Goal: Information Seeking & Learning: Learn about a topic

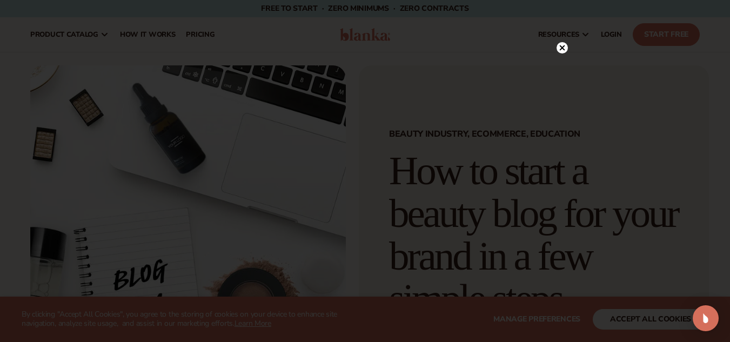
click at [728, 116] on div at bounding box center [365, 171] width 730 height 342
click at [557, 46] on circle at bounding box center [562, 47] width 11 height 11
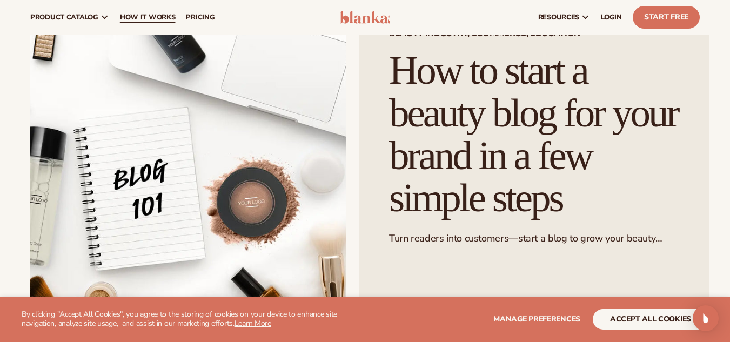
scroll to position [94, 0]
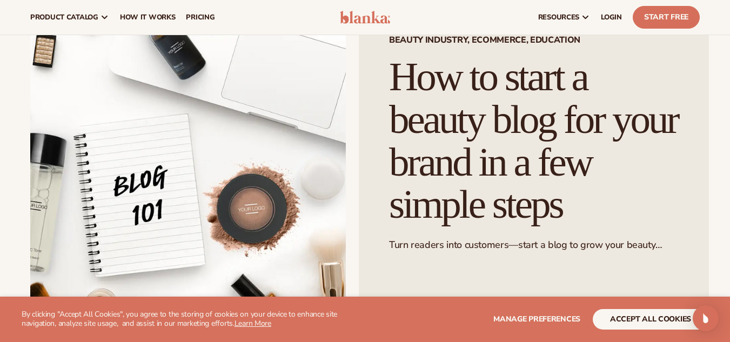
click at [689, 84] on div "Beauty Industry, Ecommerce, Education How to start a beauty blog for your brand…" at bounding box center [534, 145] width 350 height 349
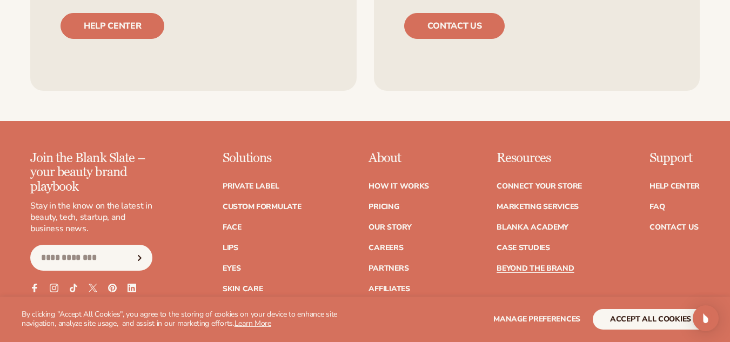
scroll to position [4246, 0]
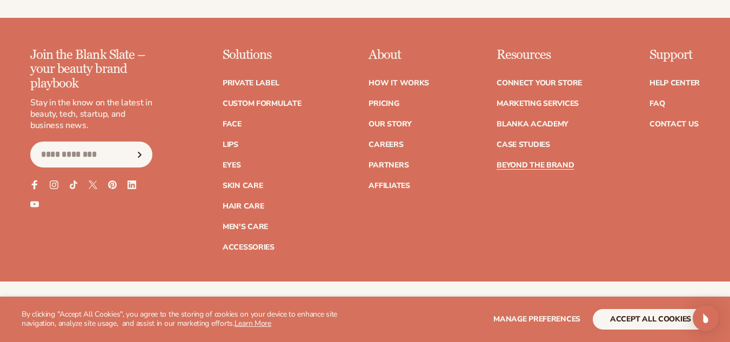
click at [34, 190] on icon at bounding box center [35, 185] width 6 height 9
click at [53, 188] on icon at bounding box center [54, 185] width 5 height 5
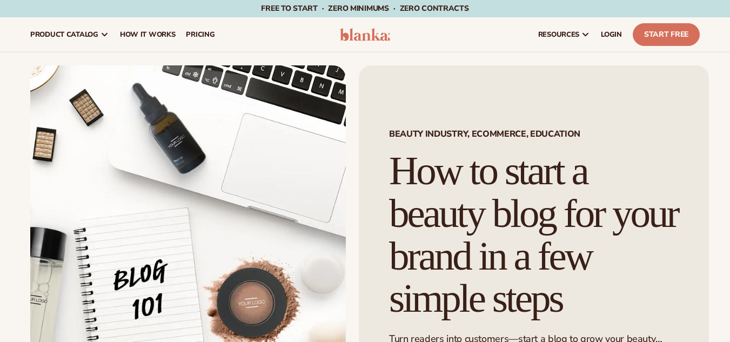
click at [472, 5] on div "Free to start · ZERO minimums · ZERO contracts · Free to start · ZERO minimums …" at bounding box center [365, 8] width 676 height 17
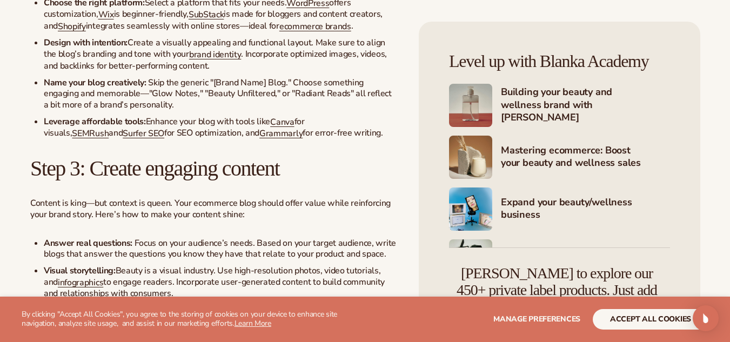
scroll to position [1676, 0]
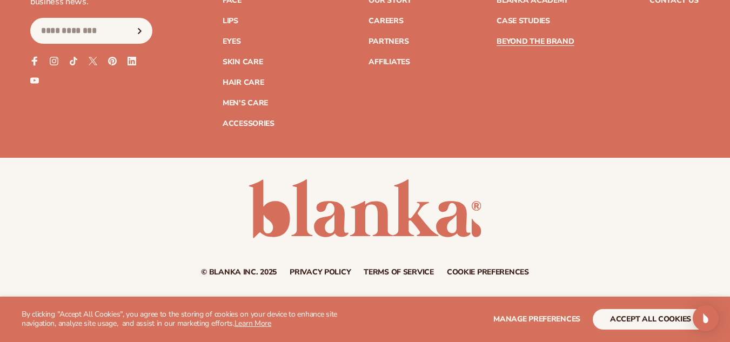
click at [34, 66] on icon at bounding box center [35, 61] width 6 height 9
